Goal: Find specific page/section: Find specific page/section

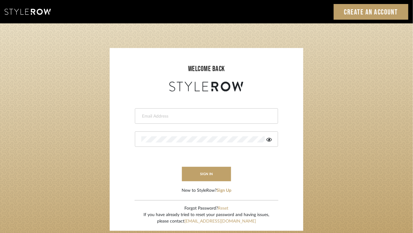
type input "[EMAIL_ADDRESS][DOMAIN_NAME]"
click at [205, 175] on button "sign in" at bounding box center [206, 174] width 49 height 14
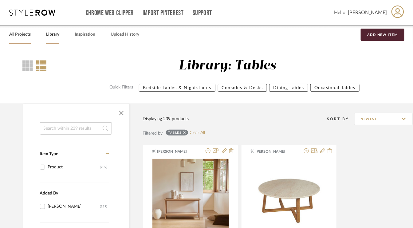
click at [19, 34] on link "All Projects" at bounding box center [20, 34] width 22 height 8
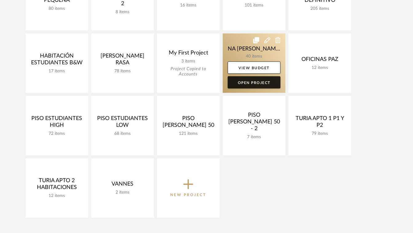
scroll to position [246, 0]
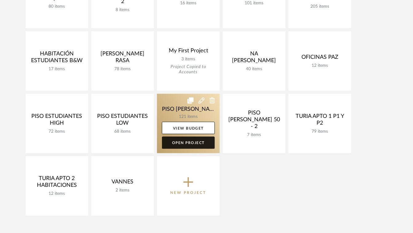
click at [183, 142] on link "Open Project" at bounding box center [188, 142] width 53 height 12
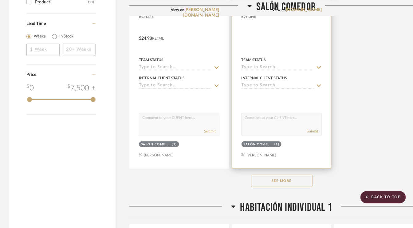
scroll to position [860, 0]
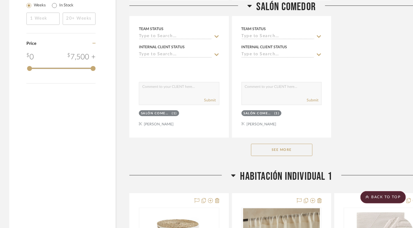
click at [282, 152] on button "See More" at bounding box center [281, 150] width 61 height 12
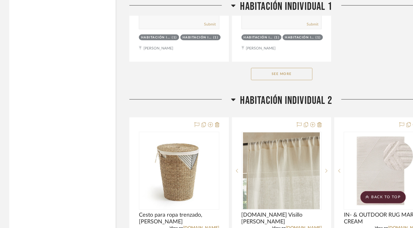
scroll to position [3164, 0]
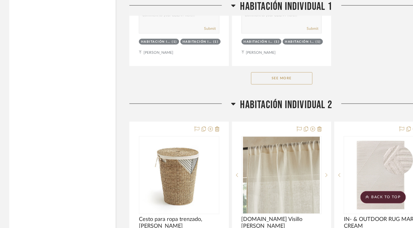
click at [301, 77] on button "See More" at bounding box center [281, 78] width 61 height 12
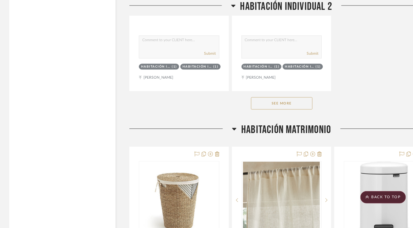
scroll to position [5100, 0]
click at [282, 98] on button "See More" at bounding box center [281, 103] width 61 height 12
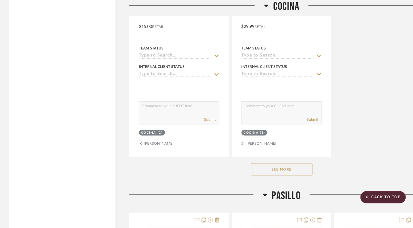
scroll to position [10815, 0]
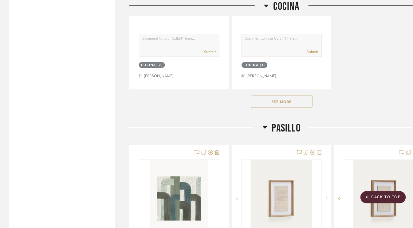
click at [286, 96] on button "See More" at bounding box center [281, 102] width 61 height 12
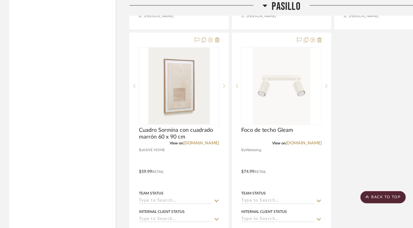
scroll to position [14747, 0]
